Goal: Information Seeking & Learning: Learn about a topic

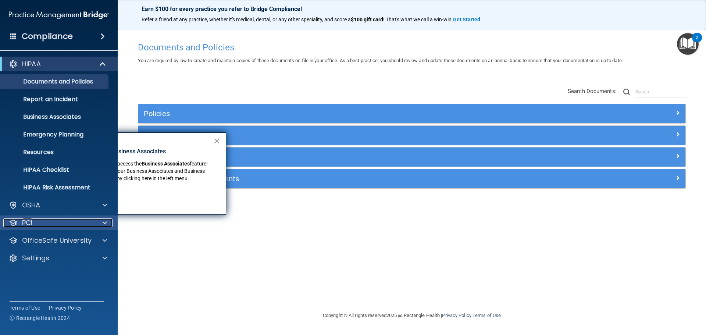
click at [86, 224] on div "PCI" at bounding box center [48, 222] width 91 height 9
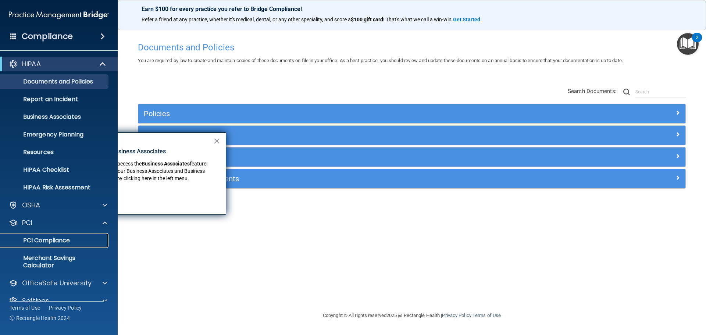
click at [77, 242] on p "PCI Compliance" at bounding box center [55, 240] width 100 height 7
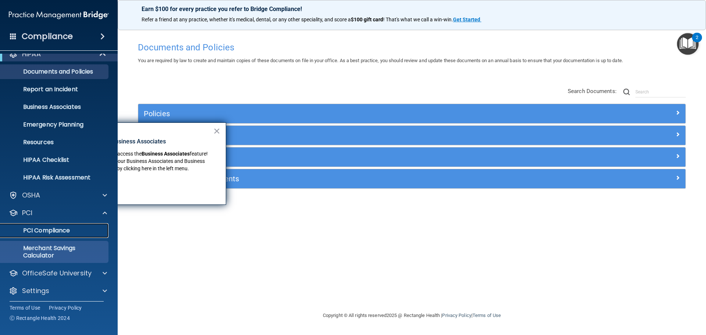
scroll to position [13, 0]
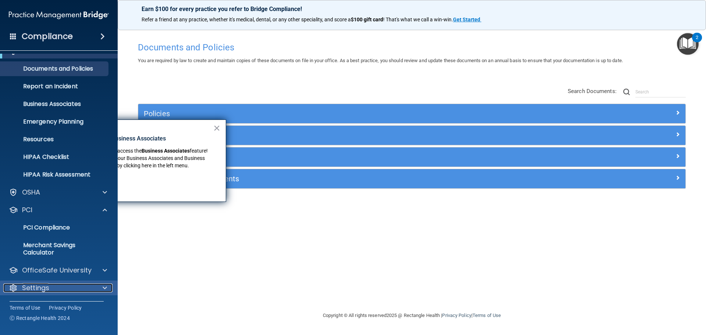
click at [79, 289] on div "Settings" at bounding box center [48, 288] width 91 height 9
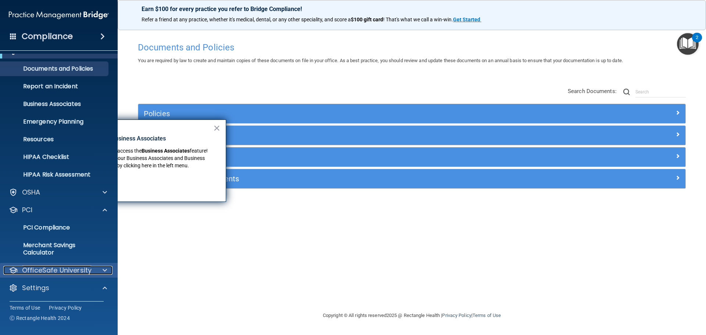
click at [79, 270] on p "OfficeSafe University" at bounding box center [57, 270] width 70 height 9
click at [80, 289] on div "HIPAA Training" at bounding box center [55, 287] width 100 height 7
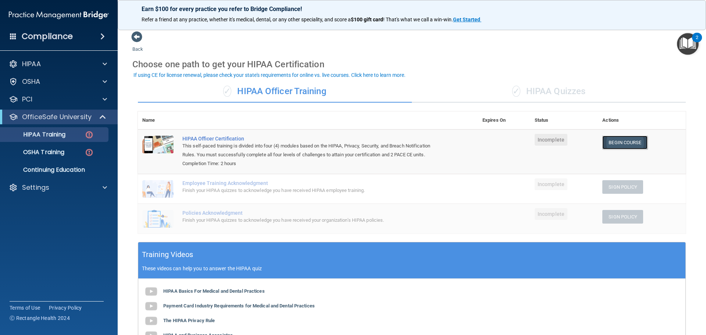
click at [608, 143] on link "Begin Course" at bounding box center [624, 143] width 45 height 14
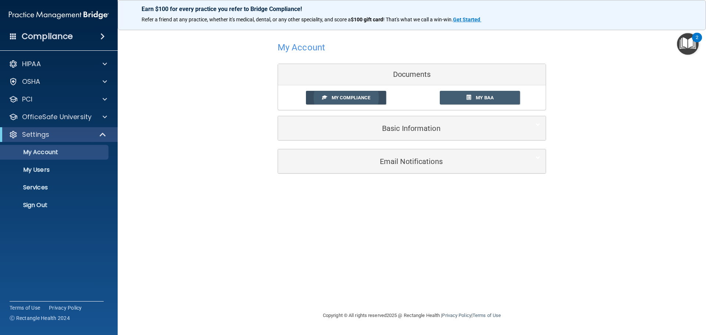
click at [347, 95] on span "My Compliance" at bounding box center [351, 98] width 39 height 6
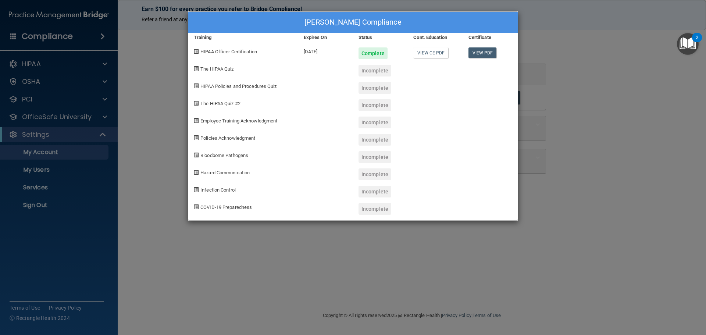
click at [142, 86] on div "Shelly Hasch's Compliance Training Expires On Status Cont. Education Certificat…" at bounding box center [353, 167] width 706 height 335
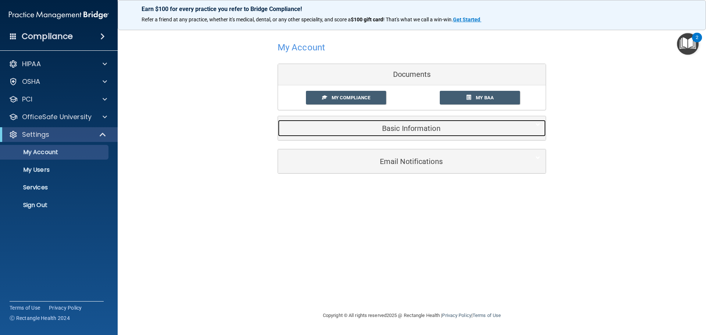
click at [433, 131] on h5 "Basic Information" at bounding box center [401, 128] width 234 height 8
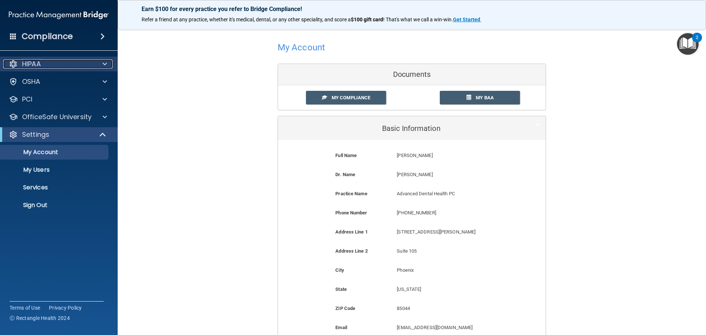
click at [46, 65] on div "HIPAA" at bounding box center [48, 64] width 91 height 9
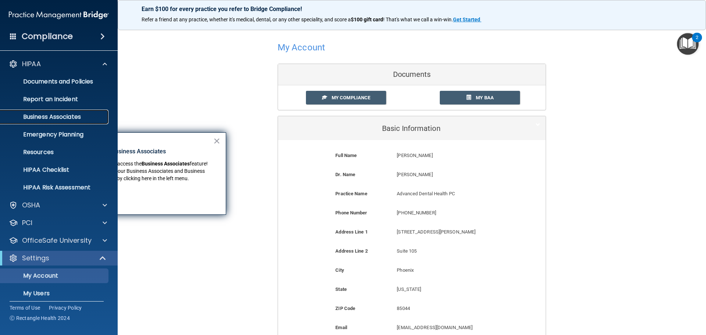
click at [63, 114] on p "Business Associates" at bounding box center [55, 116] width 100 height 7
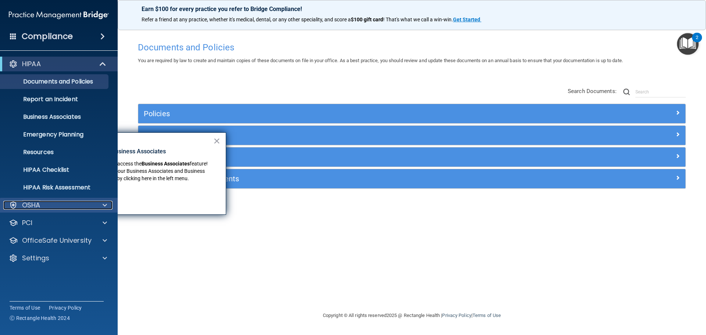
click at [50, 207] on div "OSHA" at bounding box center [48, 205] width 91 height 9
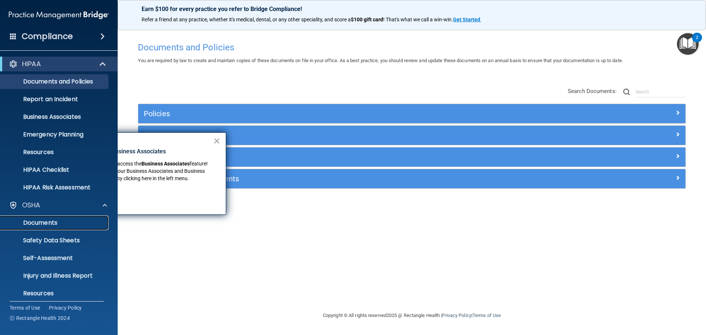
click at [64, 223] on p "Documents" at bounding box center [55, 222] width 100 height 7
